Goal: Information Seeking & Learning: Learn about a topic

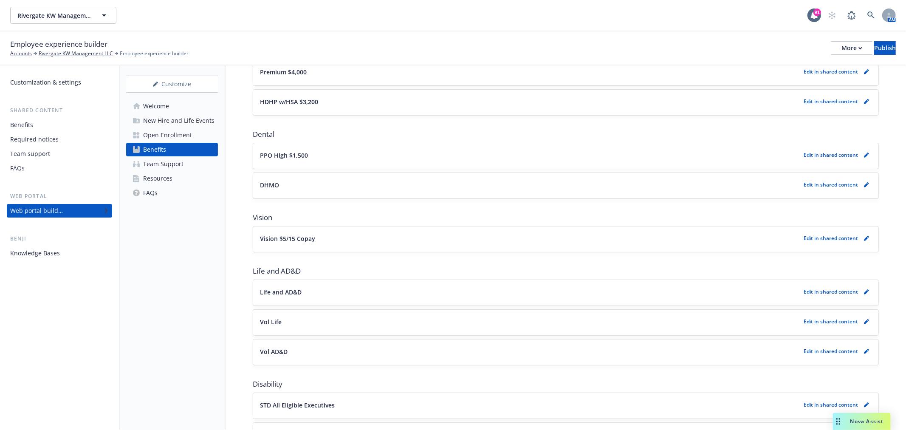
scroll to position [141, 0]
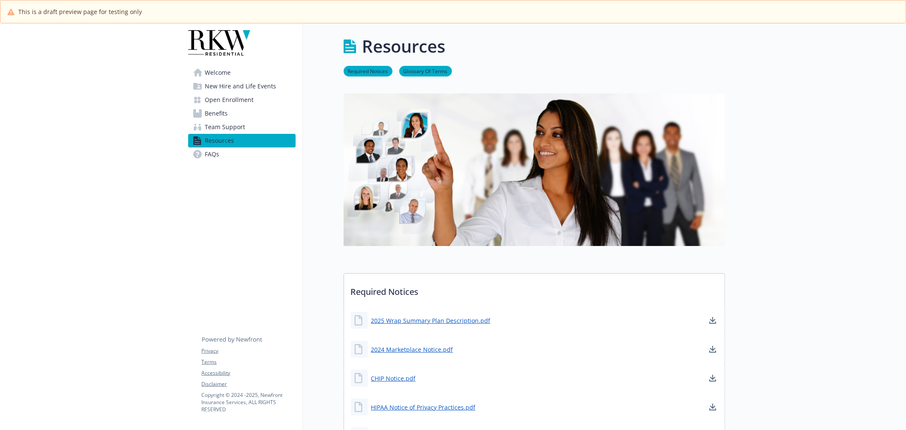
click at [230, 112] on link "Benefits" at bounding box center [241, 114] width 107 height 14
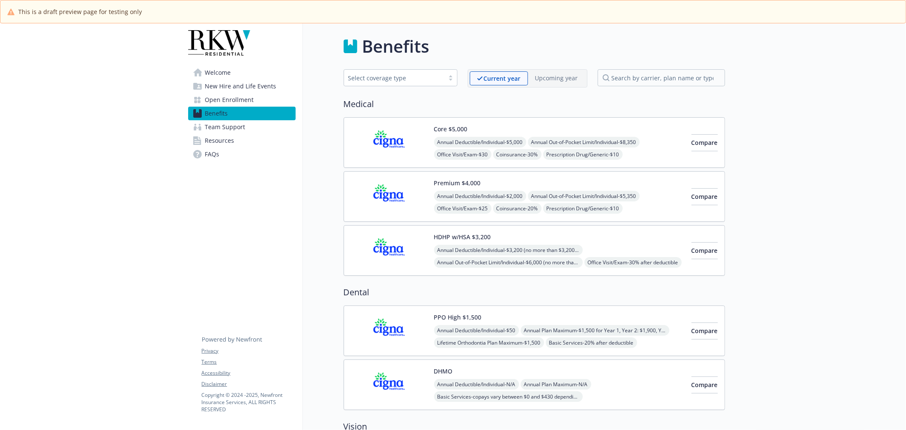
click at [401, 153] on img at bounding box center [389, 142] width 76 height 36
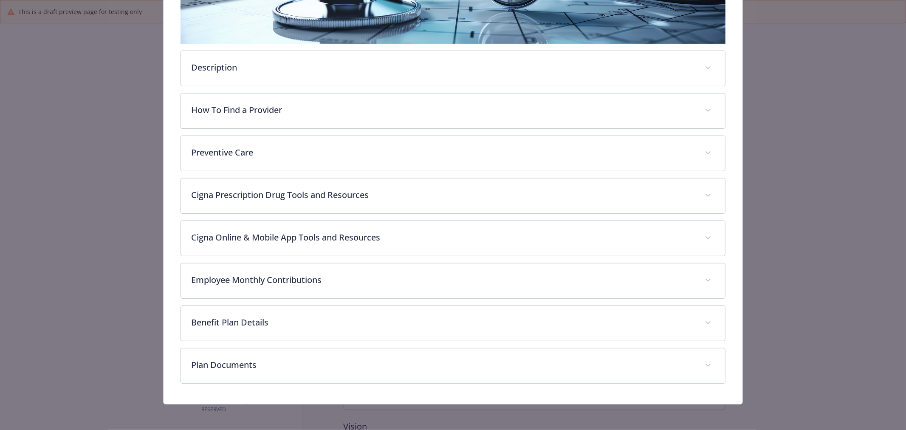
scroll to position [214, 0]
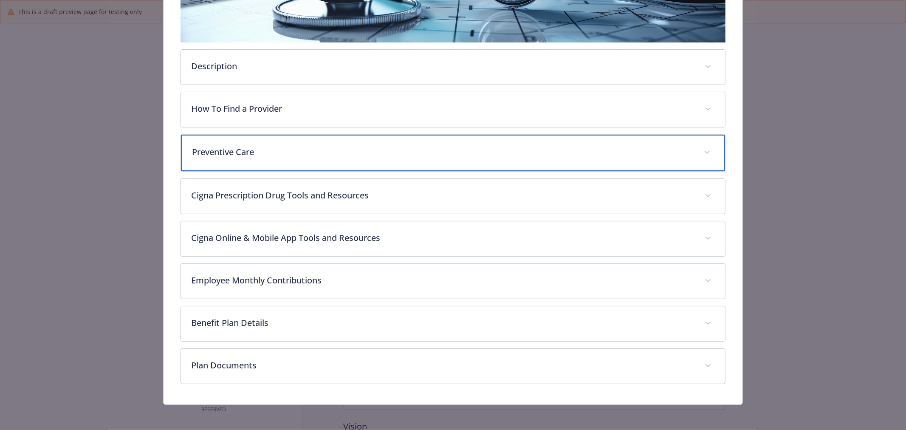
click at [333, 162] on div "Preventive Care" at bounding box center [453, 153] width 544 height 37
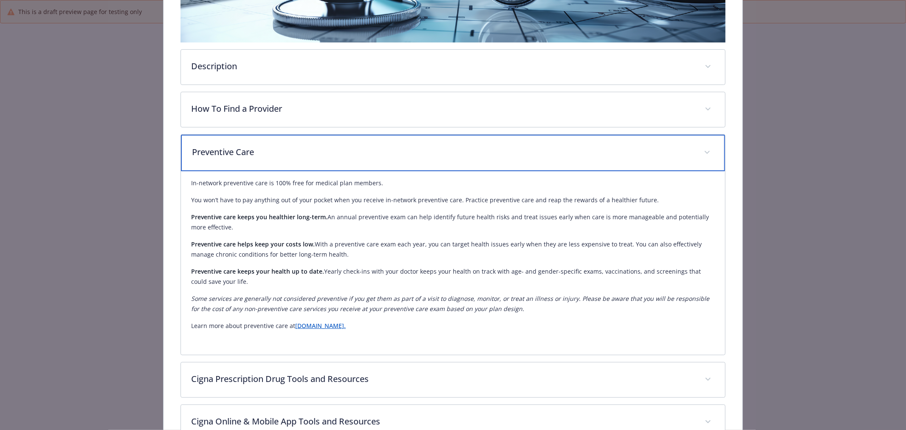
click at [327, 155] on p "Preventive Care" at bounding box center [443, 152] width 502 height 13
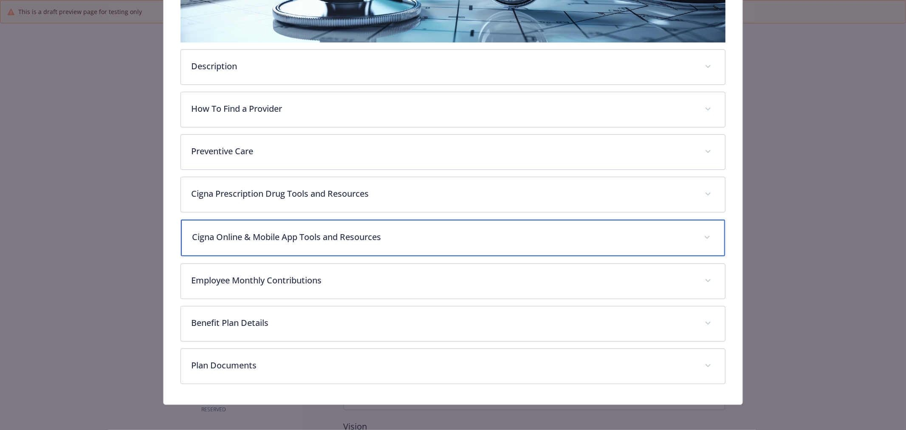
click at [387, 251] on div "Cigna Online & Mobile App Tools and Resources" at bounding box center [453, 238] width 544 height 37
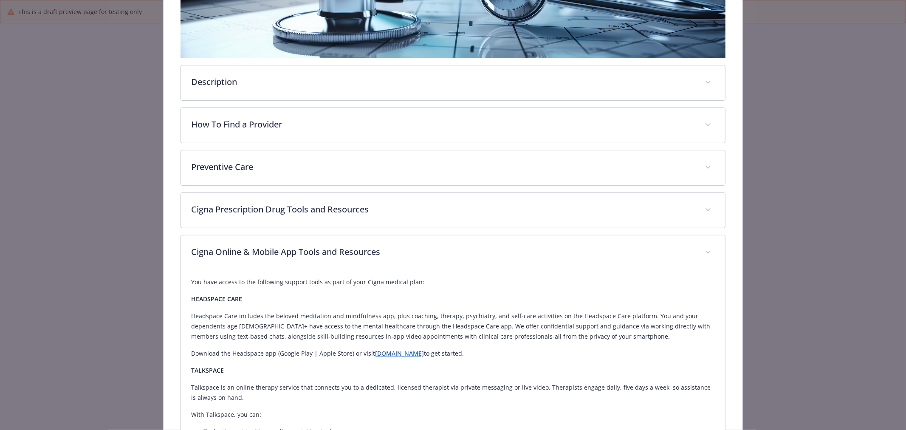
scroll to position [25, 0]
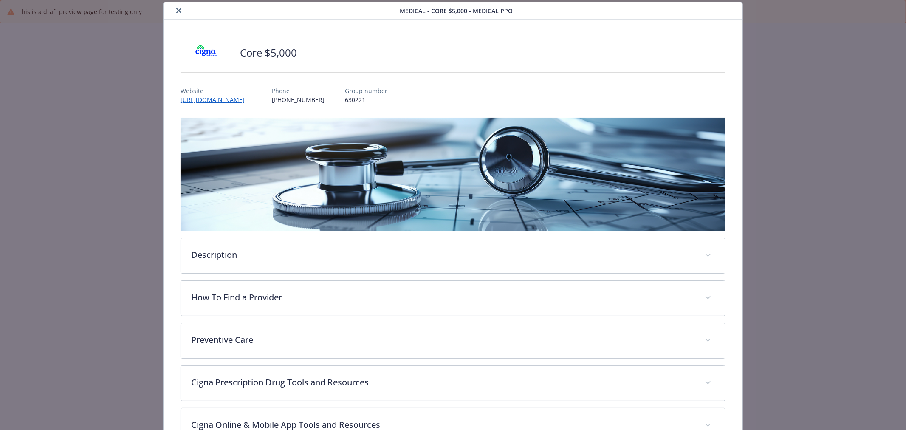
drag, startPoint x: 806, startPoint y: 147, endPoint x: 732, endPoint y: 172, distance: 78.6
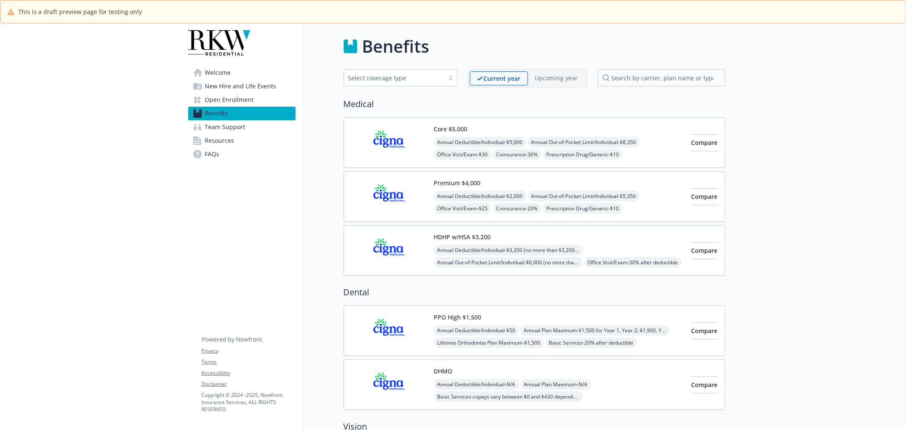
click at [388, 152] on img at bounding box center [389, 142] width 76 height 36
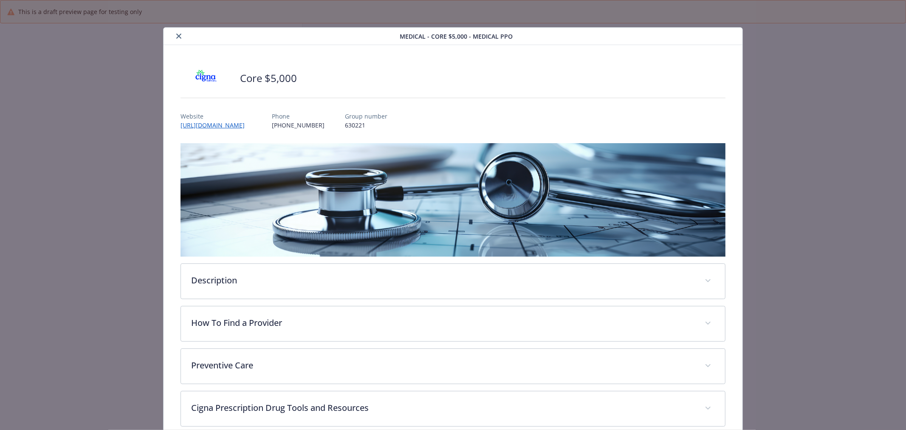
scroll to position [25, 0]
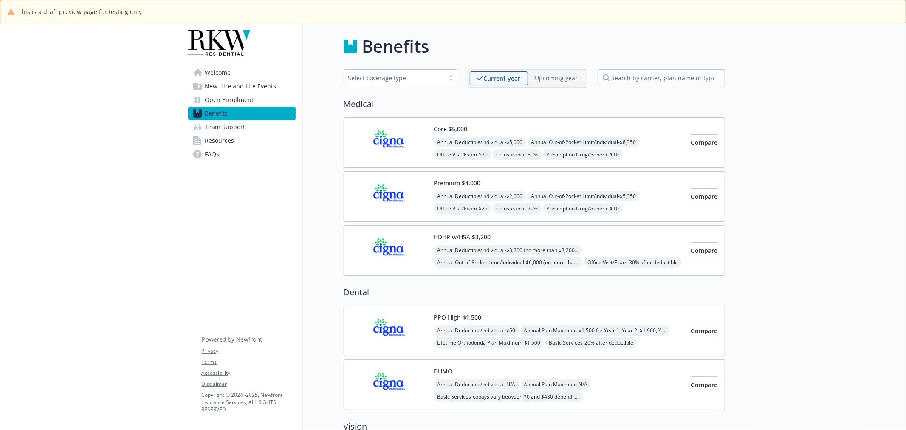
click at [384, 218] on div "Premium $4,000 Annual Deductible/Individual - $2,000 Annual Out-of-Pocket Limit…" at bounding box center [535, 196] width 382 height 51
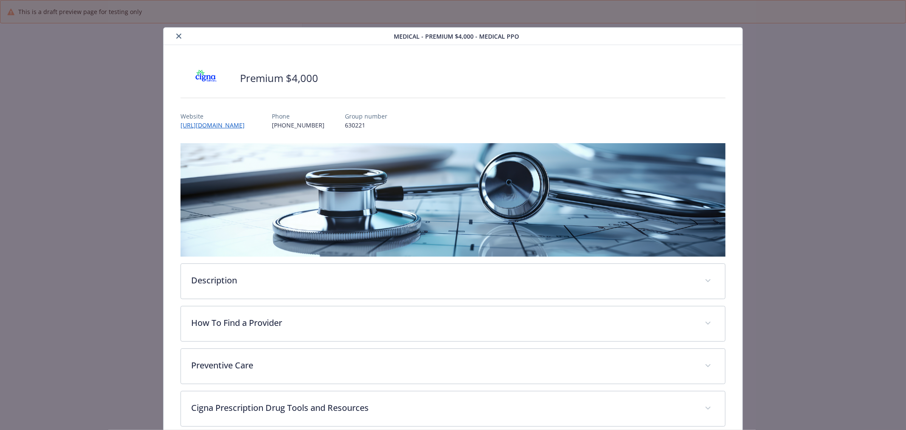
scroll to position [25, 0]
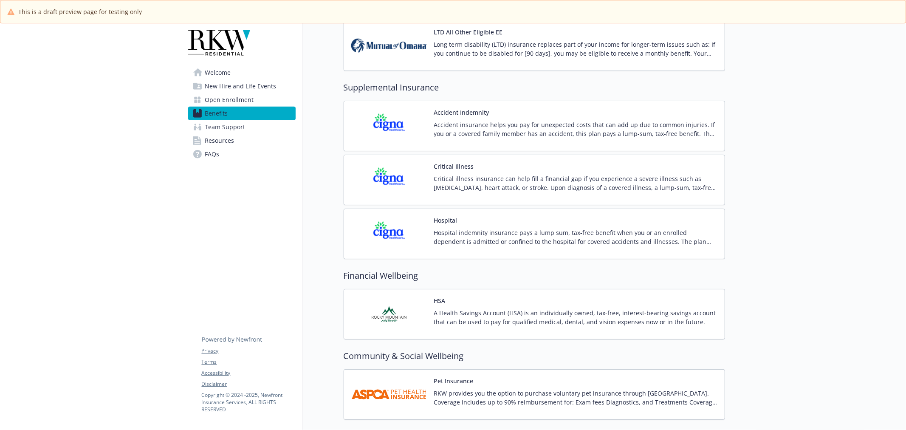
click at [371, 219] on img at bounding box center [389, 234] width 76 height 36
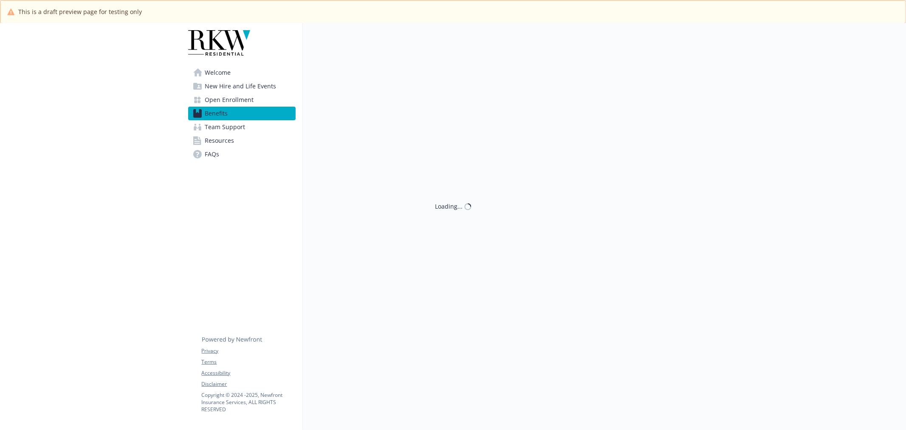
scroll to position [850, 0]
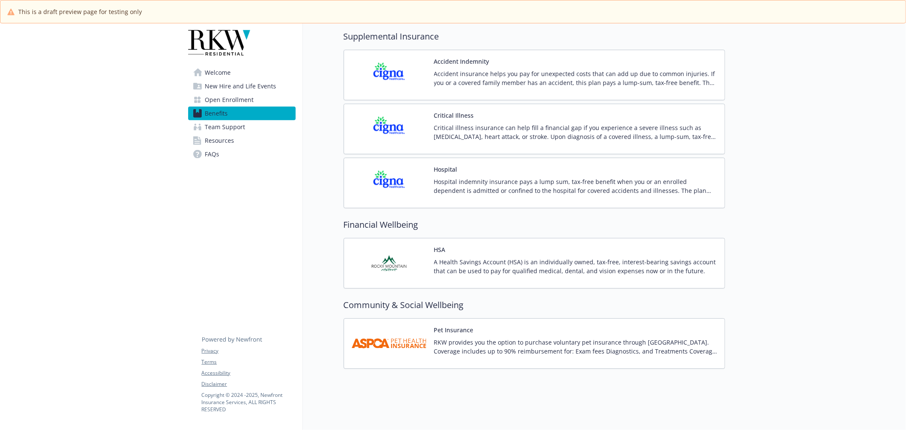
click at [414, 238] on div "HSA A Health Savings Account (HSA) is an individually owned, tax-free, interest…" at bounding box center [535, 263] width 382 height 51
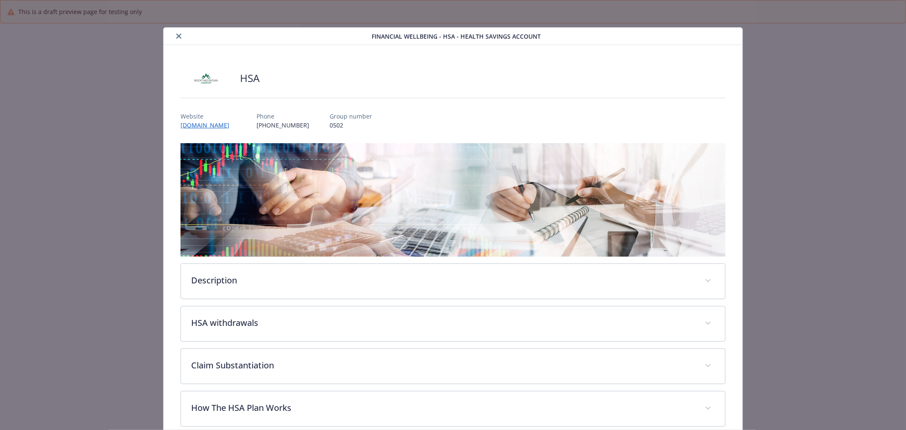
scroll to position [25, 0]
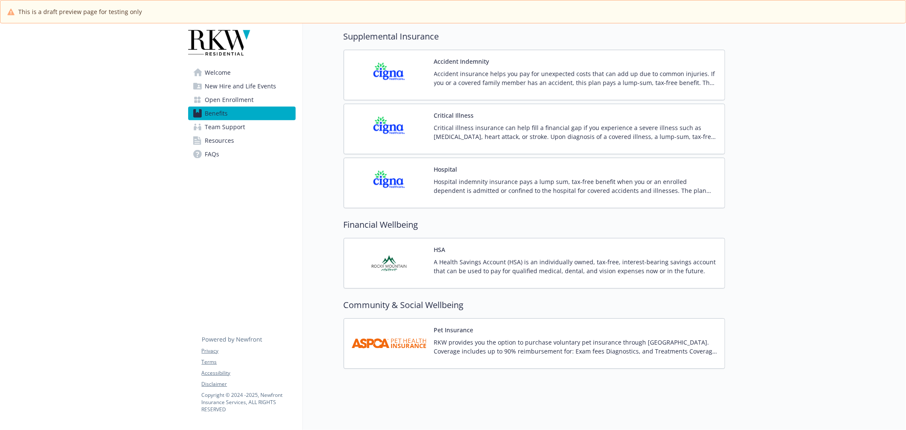
click at [377, 335] on img at bounding box center [389, 343] width 76 height 36
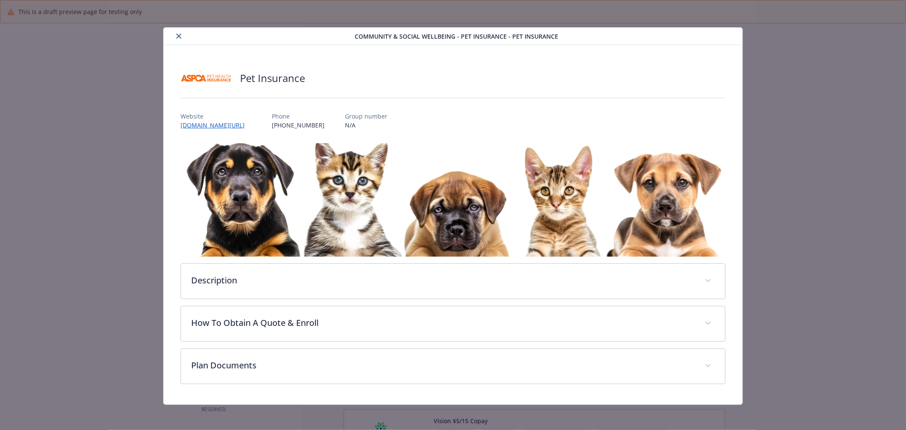
scroll to position [909, 0]
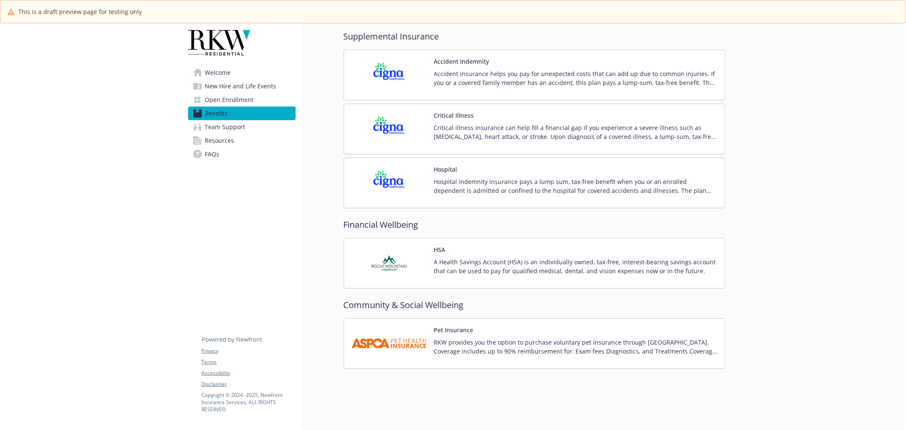
click at [397, 255] on img at bounding box center [389, 263] width 76 height 36
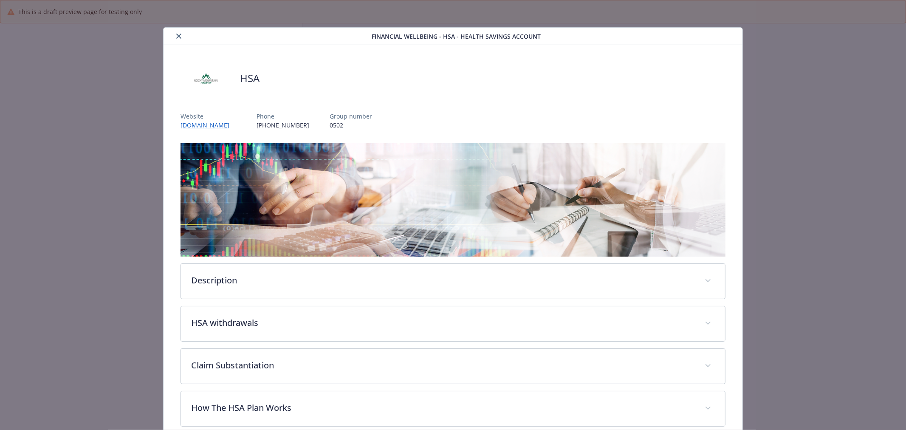
scroll to position [25, 0]
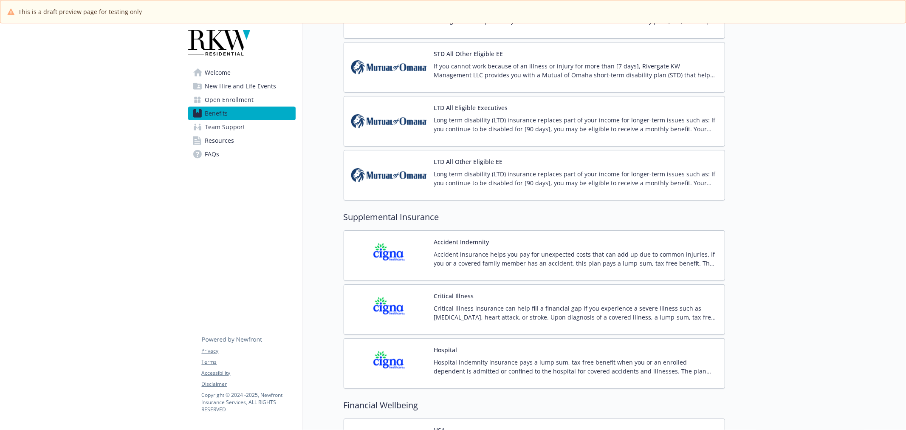
click at [375, 219] on h2 "Supplemental Insurance" at bounding box center [535, 217] width 382 height 13
click at [386, 178] on img at bounding box center [389, 175] width 76 height 36
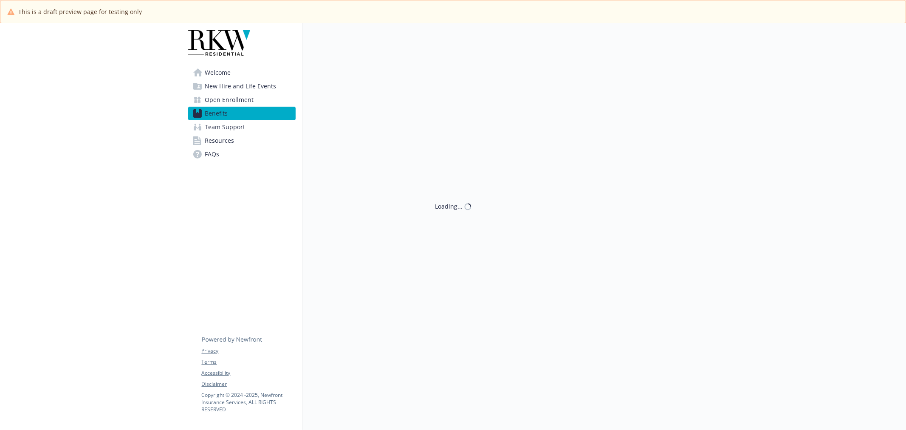
scroll to position [720, 0]
